Goal: Task Accomplishment & Management: Manage account settings

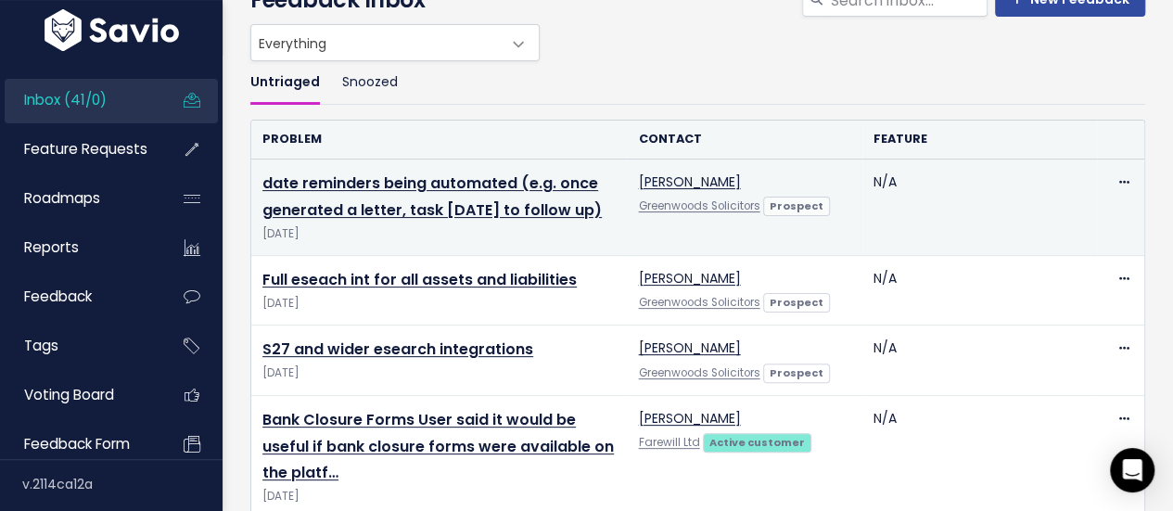
scroll to position [103, 0]
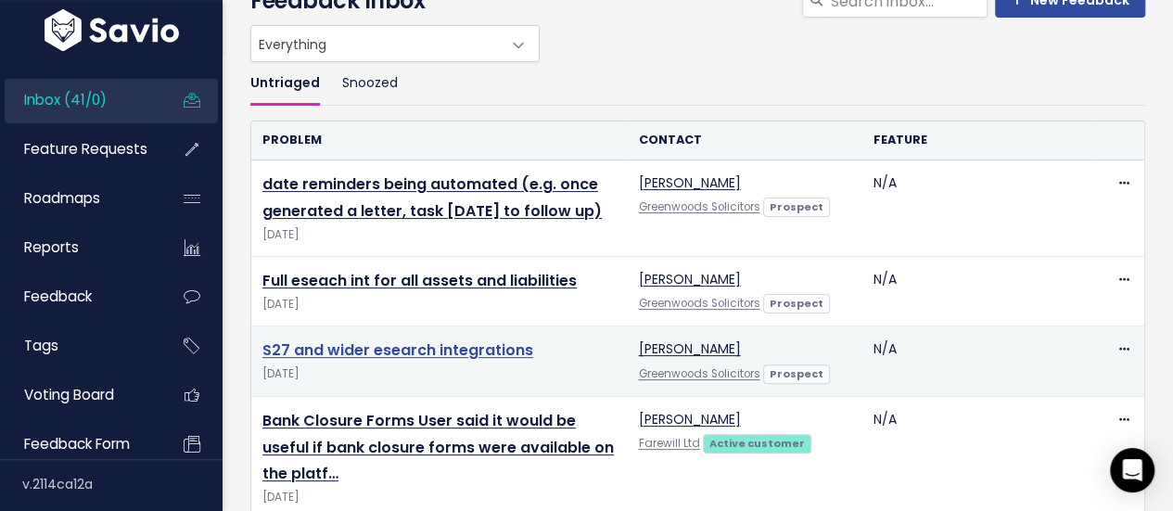
click at [467, 361] on link "S27 and wider esearch integrations" at bounding box center [397, 349] width 271 height 21
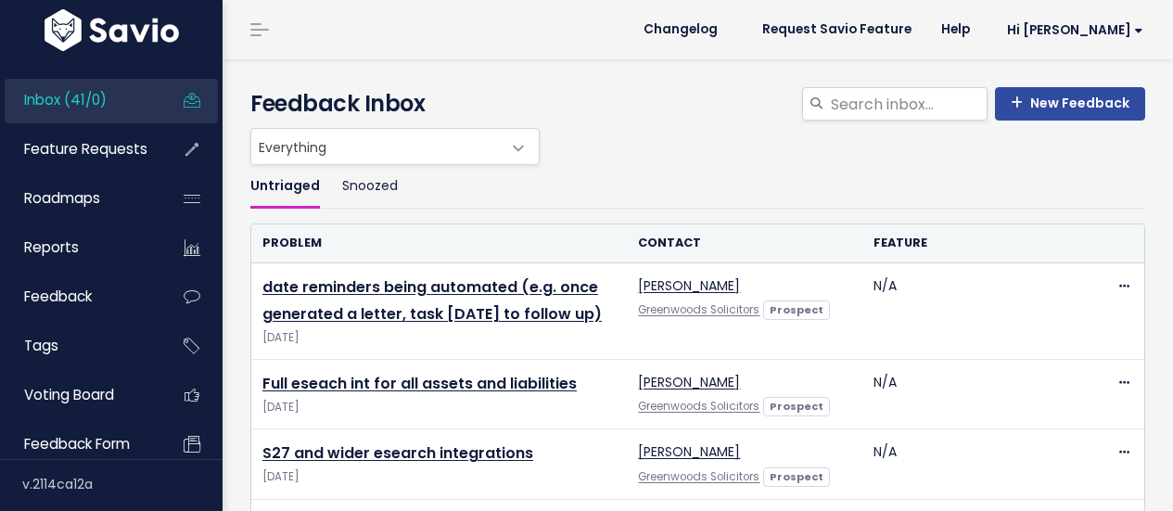
scroll to position [103, 0]
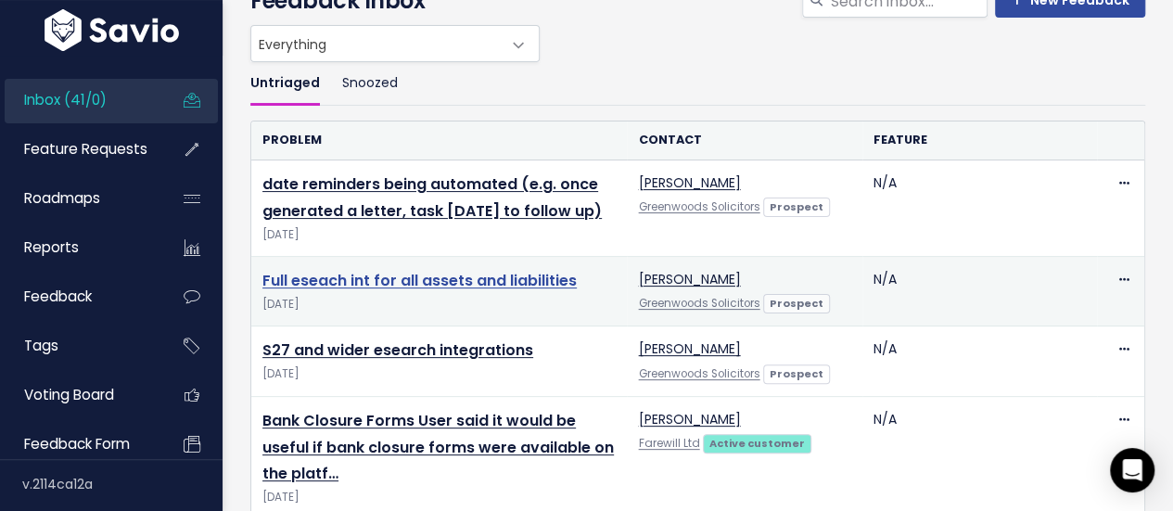
click at [447, 291] on link "Full eseach int for all assets and liabilities" at bounding box center [419, 280] width 314 height 21
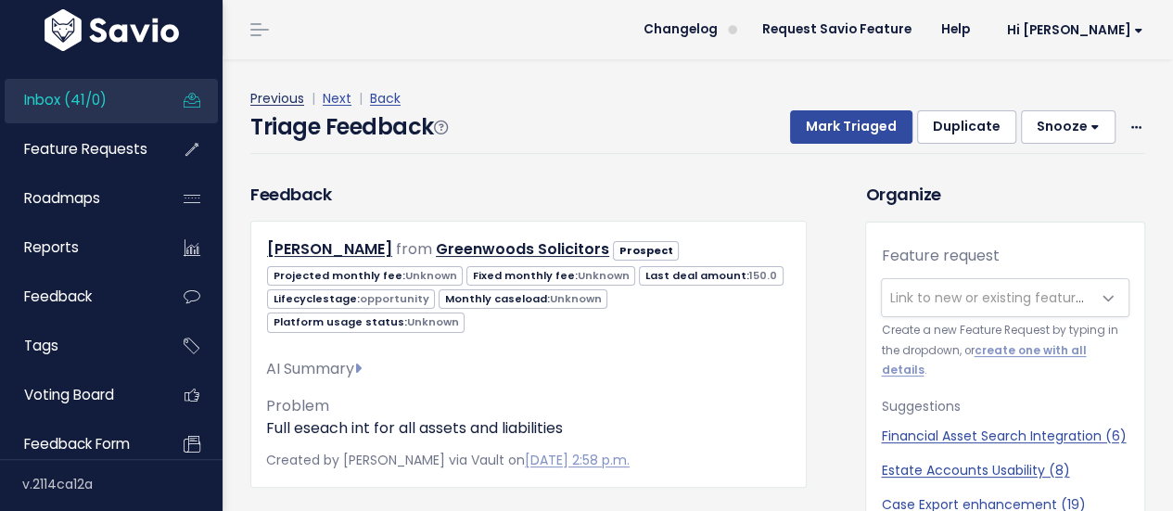
click at [291, 97] on link "Previous" at bounding box center [277, 98] width 54 height 19
click at [95, 91] on span "Inbox (41/0)" at bounding box center [65, 99] width 83 height 19
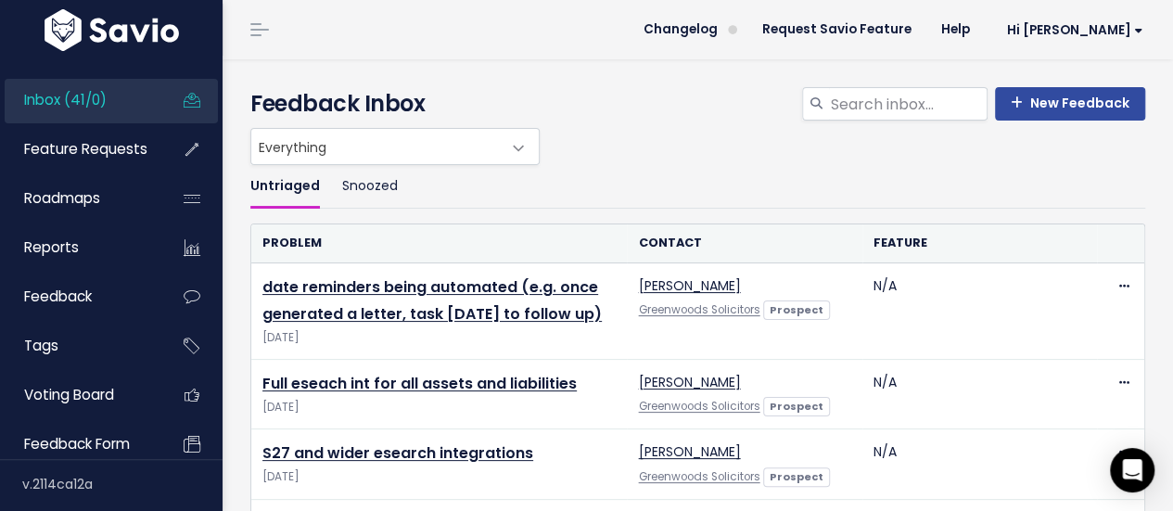
click at [113, 95] on link "Inbox (41/0)" at bounding box center [79, 100] width 149 height 43
